Goal: Check status

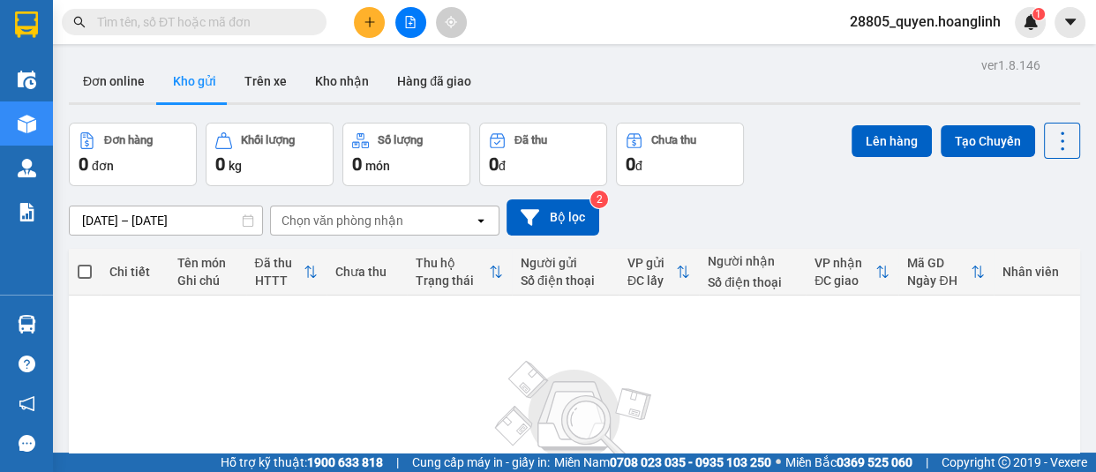
click at [256, 23] on input "text" at bounding box center [201, 21] width 208 height 19
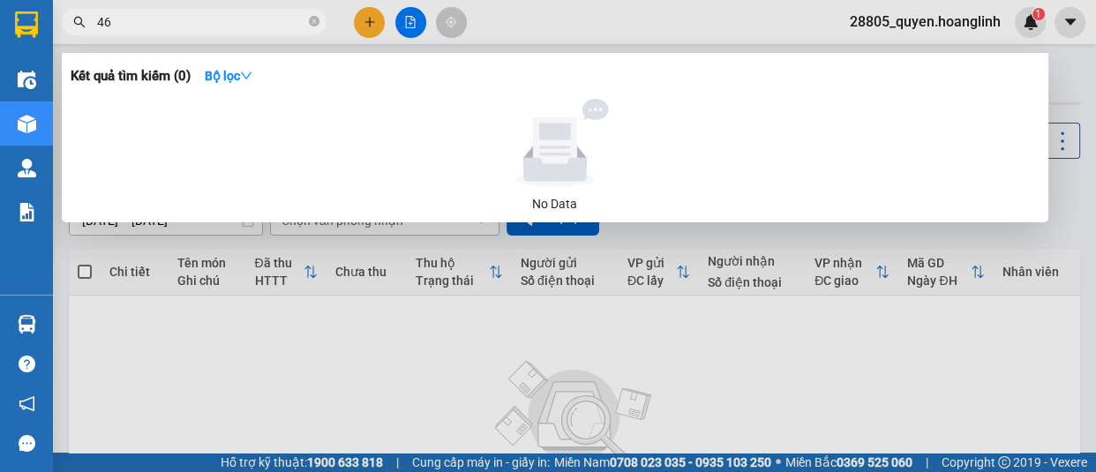
type input "464"
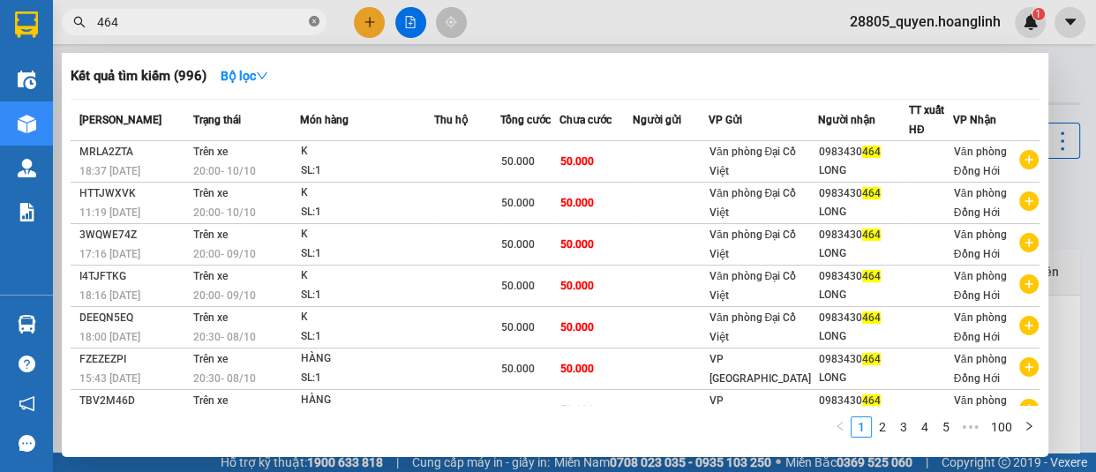
click at [315, 21] on icon "close-circle" at bounding box center [314, 21] width 11 height 11
